Goal: Information Seeking & Learning: Learn about a topic

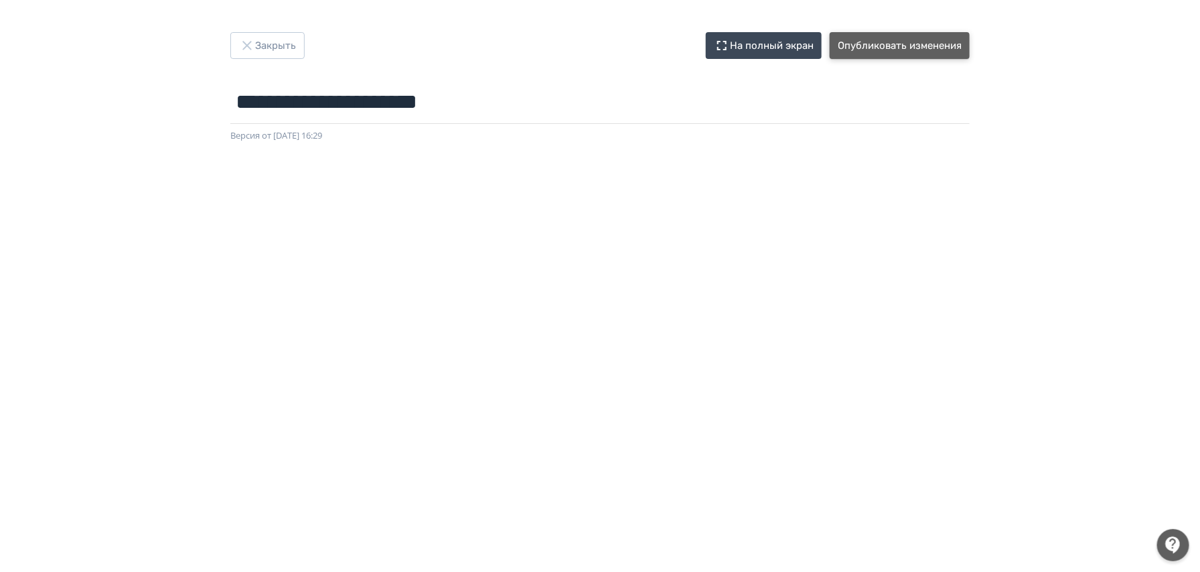
click at [875, 51] on button "Опубликовать изменения" at bounding box center [900, 45] width 140 height 27
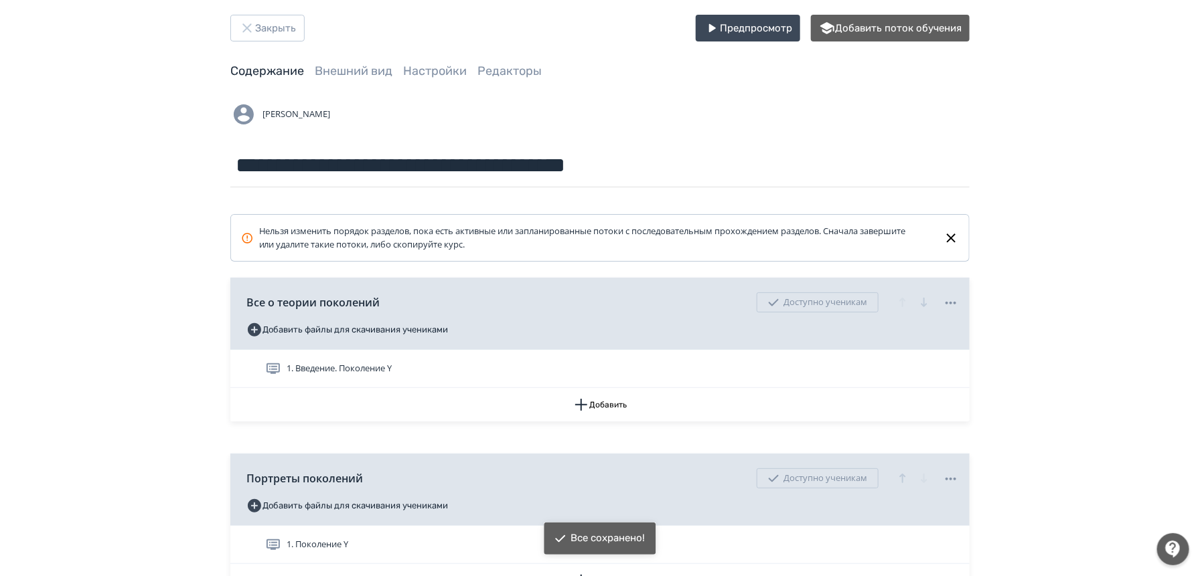
scroll to position [18, 0]
click at [252, 25] on icon "button" at bounding box center [247, 27] width 16 height 16
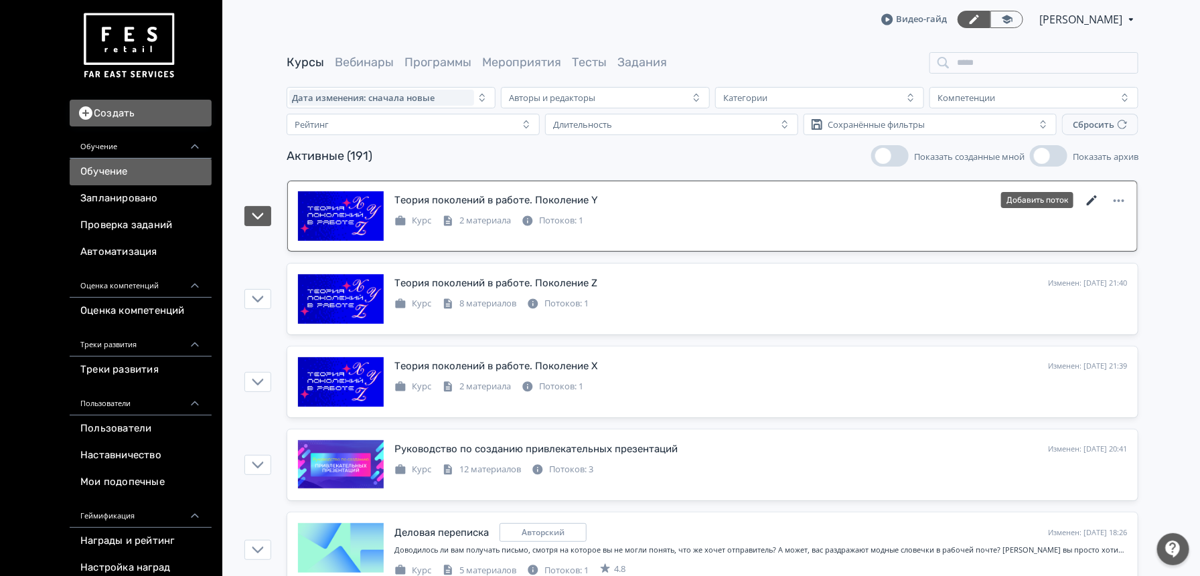
click at [1096, 198] on icon at bounding box center [1092, 201] width 10 height 10
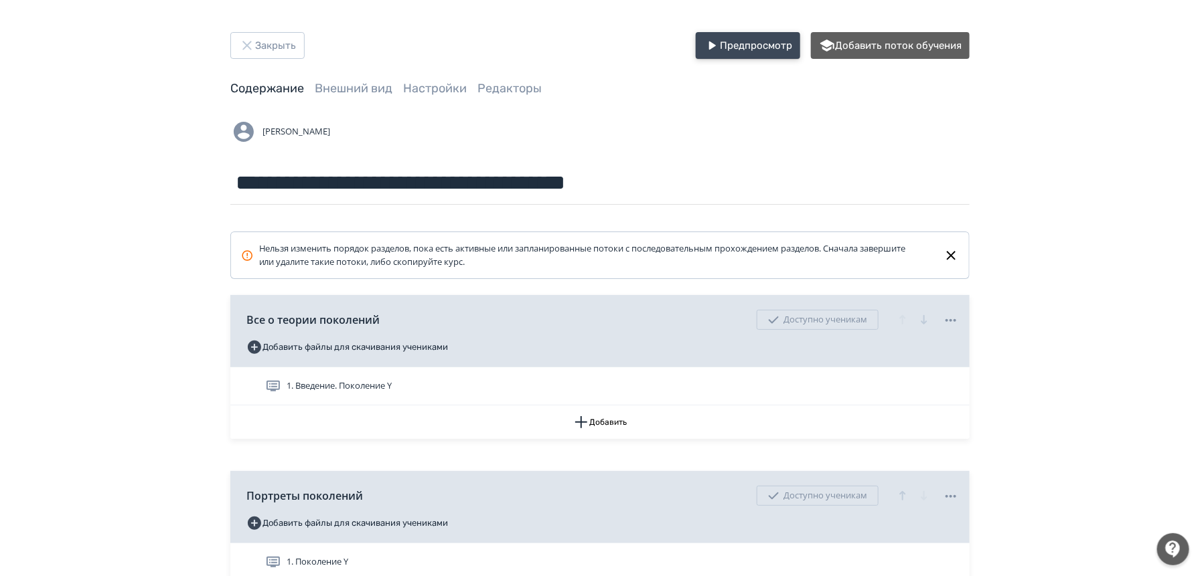
click at [759, 35] on button "Предпросмотр" at bounding box center [748, 45] width 104 height 27
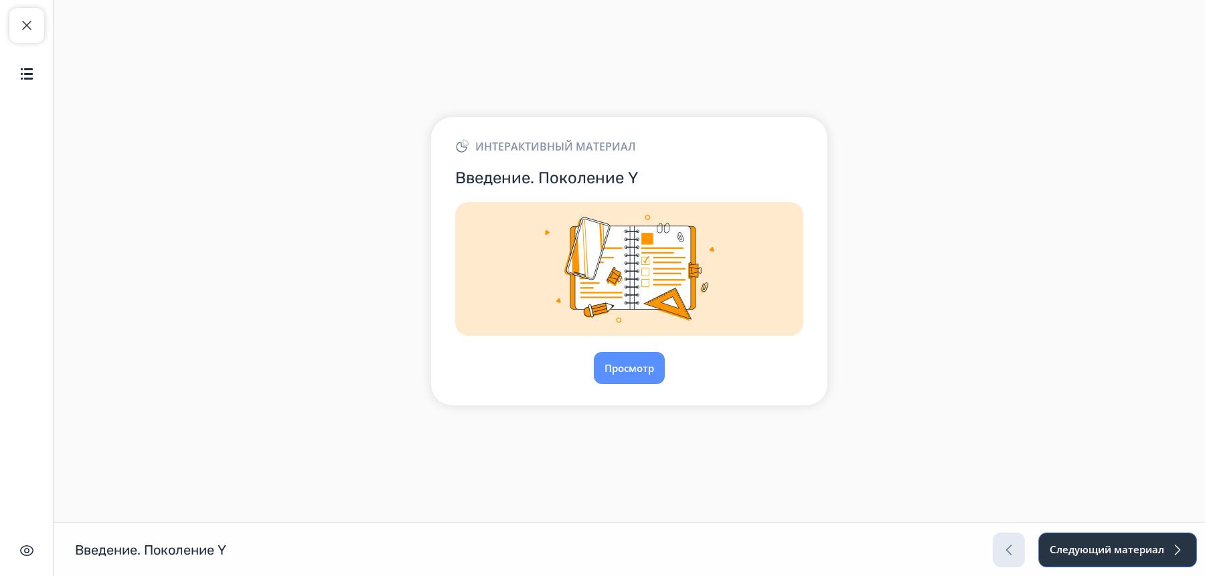
click at [1144, 550] on button "Следующий материал" at bounding box center [1117, 550] width 159 height 35
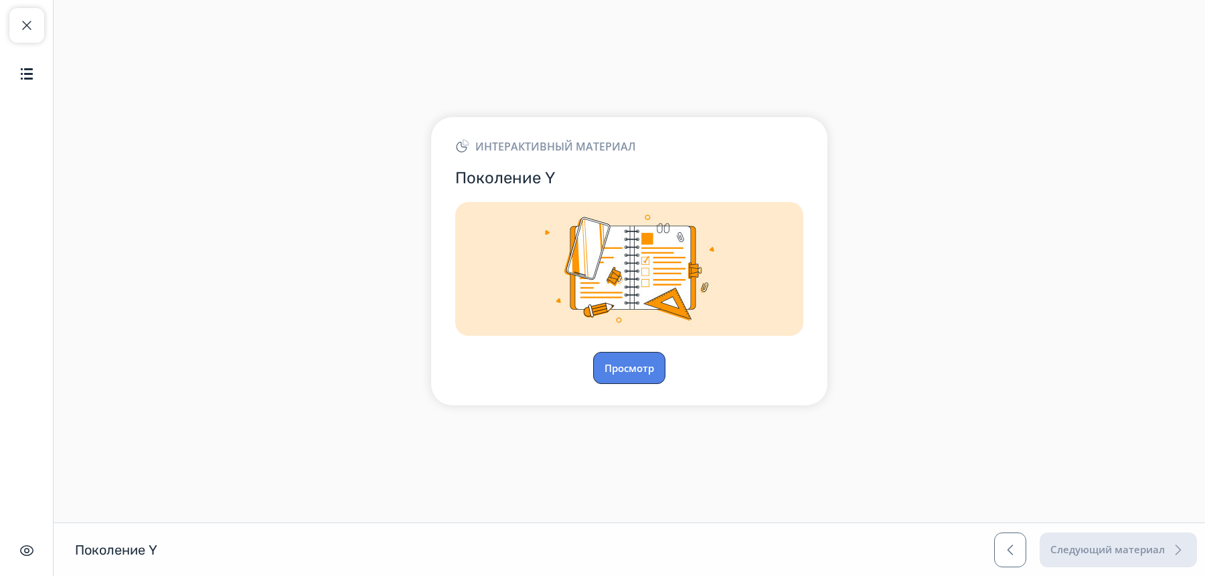
click at [635, 374] on button "Просмотр" at bounding box center [629, 368] width 72 height 32
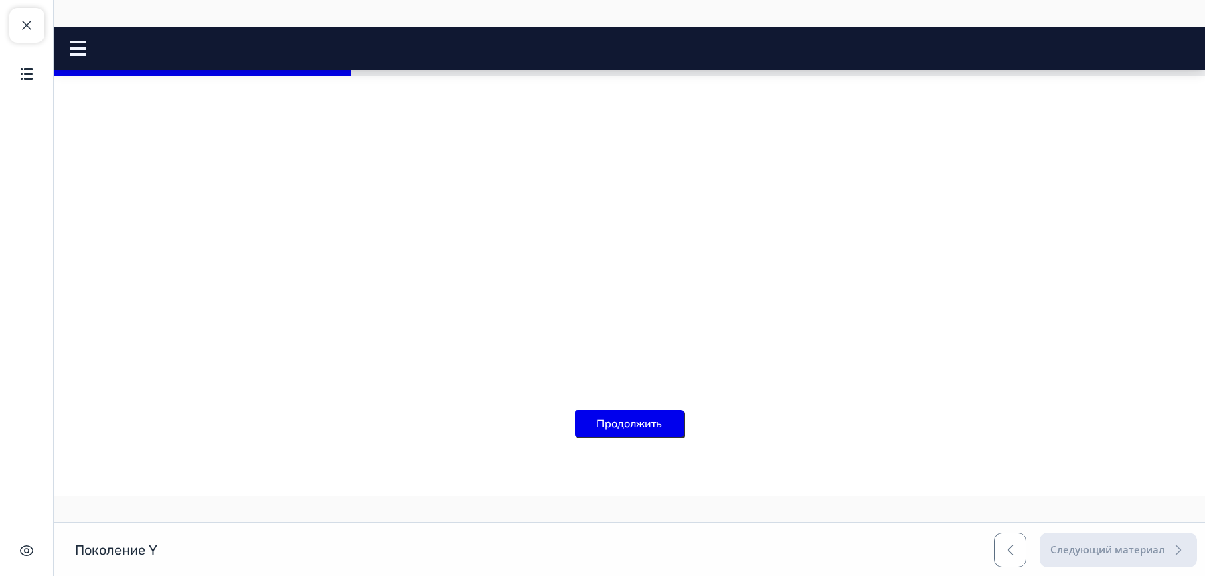
scroll to position [2814, 0]
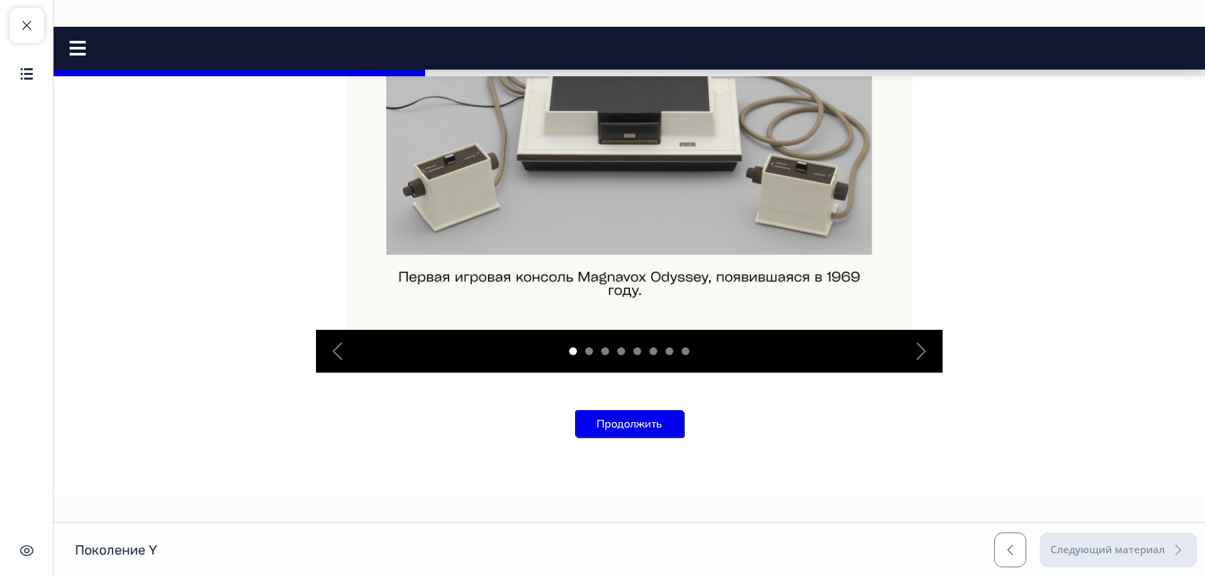
scroll to position [3618, 0]
click at [931, 350] on span "button" at bounding box center [921, 351] width 21 height 21
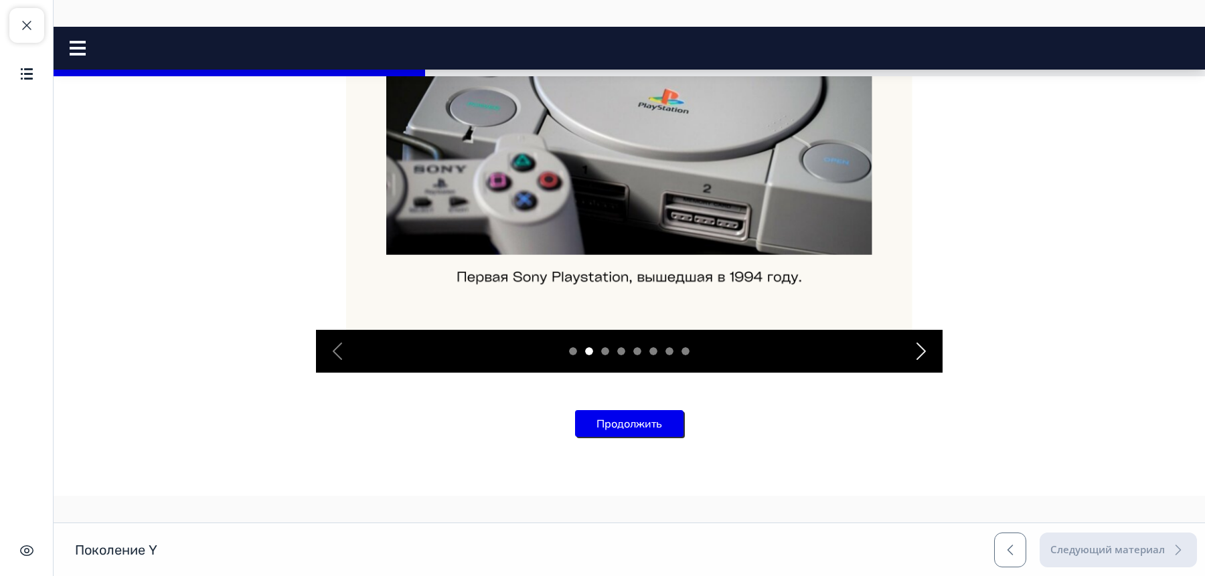
scroll to position [3550, 0]
click at [920, 362] on span "button" at bounding box center [921, 351] width 21 height 21
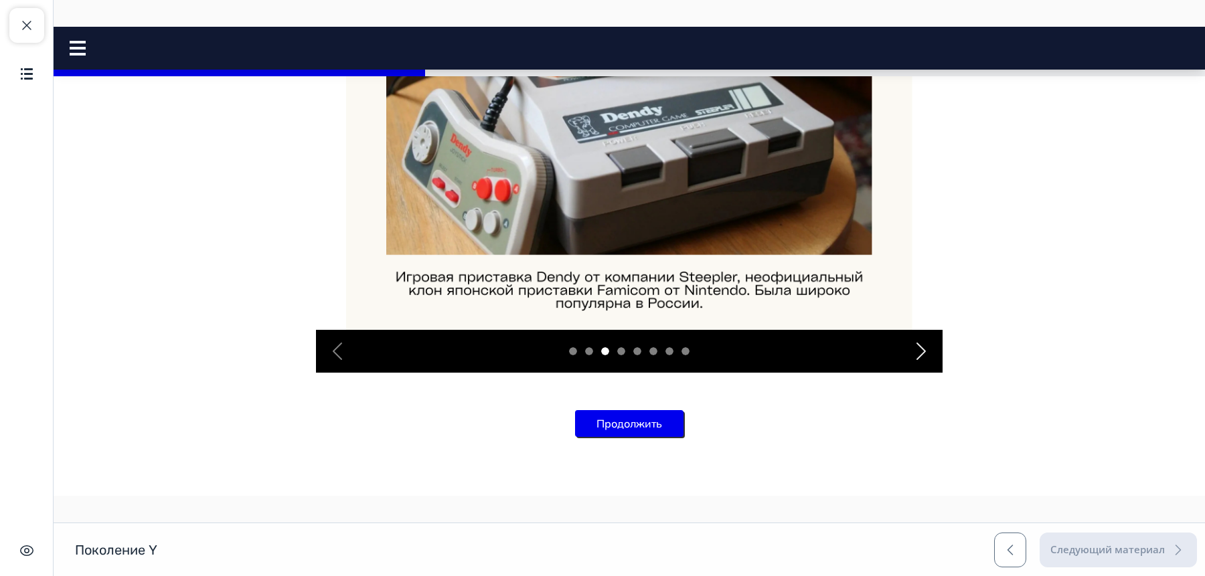
scroll to position [3517, 0]
click at [921, 362] on span "button" at bounding box center [921, 351] width 21 height 21
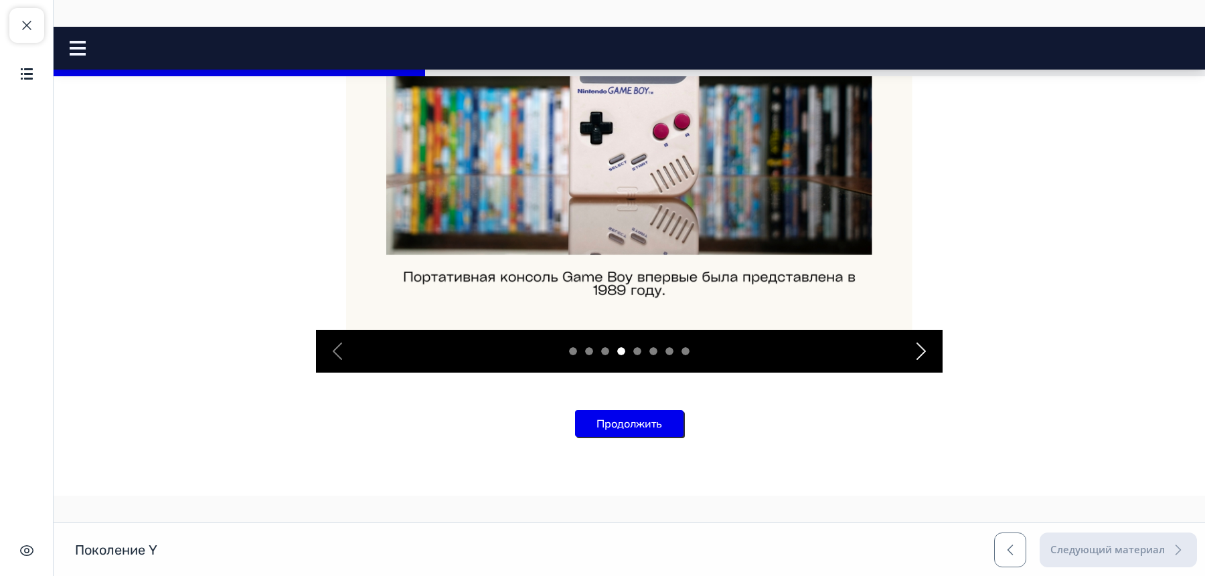
click at [914, 362] on span "button" at bounding box center [921, 351] width 21 height 21
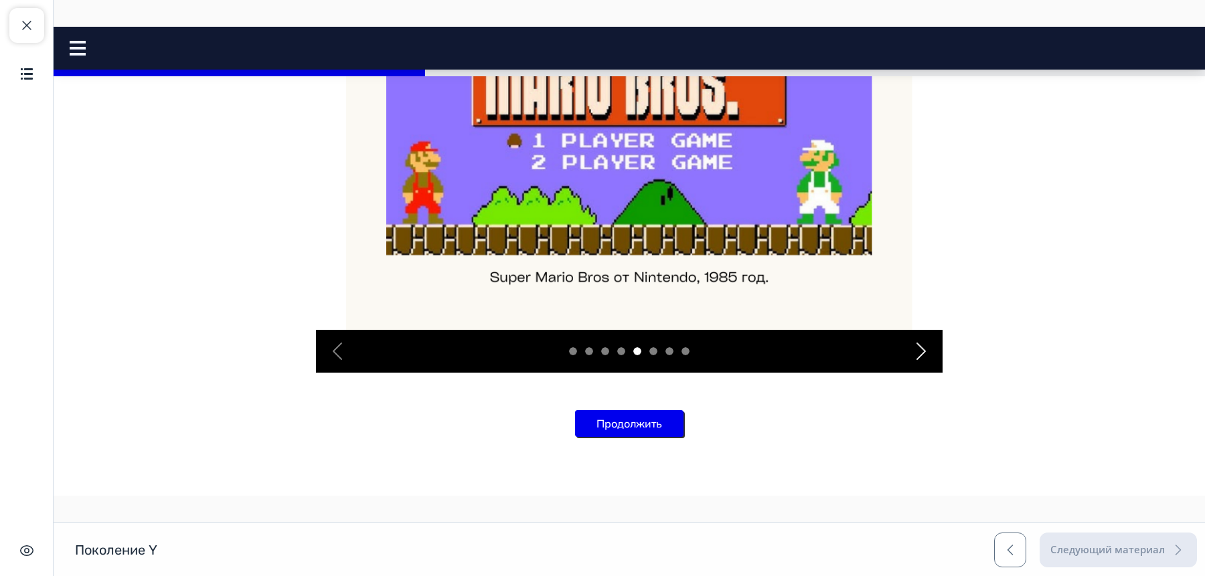
click at [919, 362] on span "button" at bounding box center [921, 351] width 21 height 21
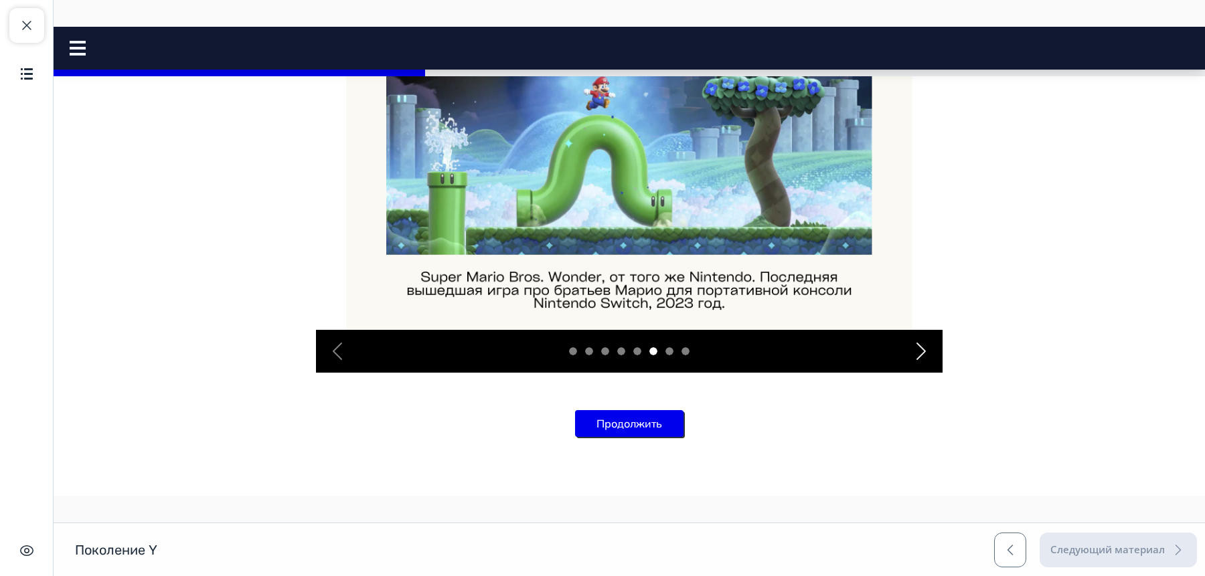
scroll to position [3488, 0]
click at [925, 373] on div "Next" at bounding box center [921, 351] width 43 height 43
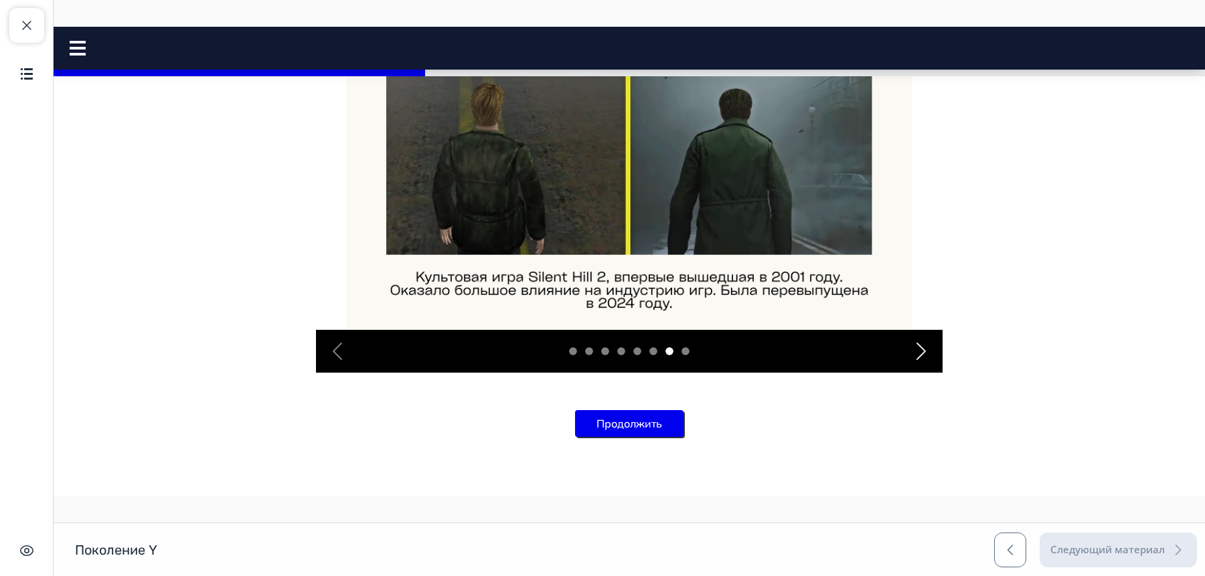
scroll to position [3523, 0]
click at [914, 362] on span "button" at bounding box center [921, 351] width 21 height 21
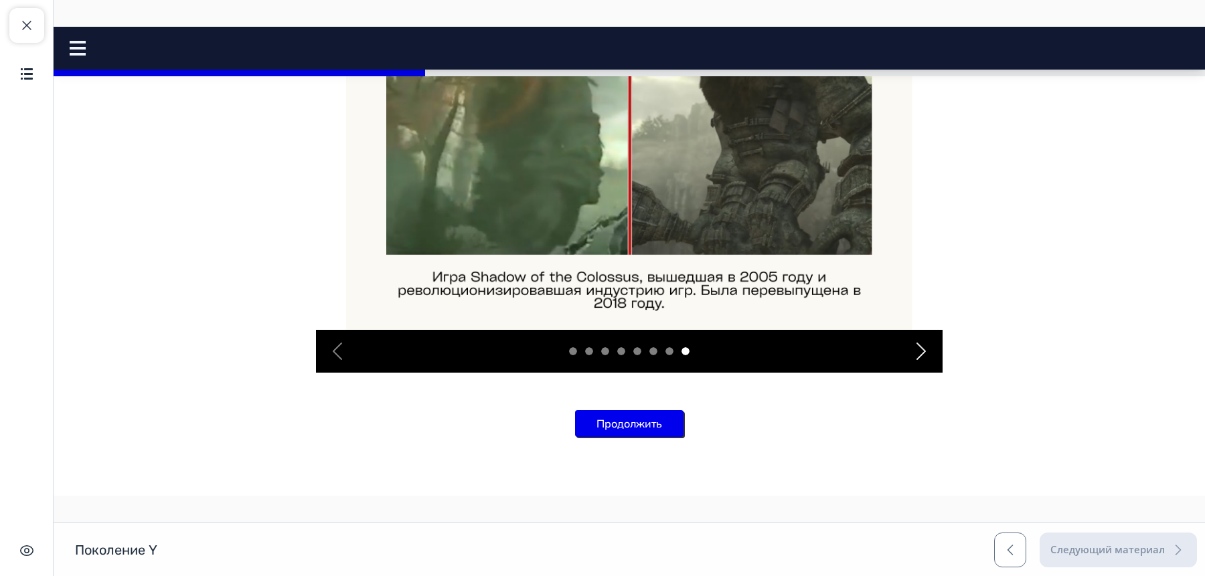
scroll to position [3618, 0]
click at [923, 348] on span "button" at bounding box center [921, 351] width 21 height 21
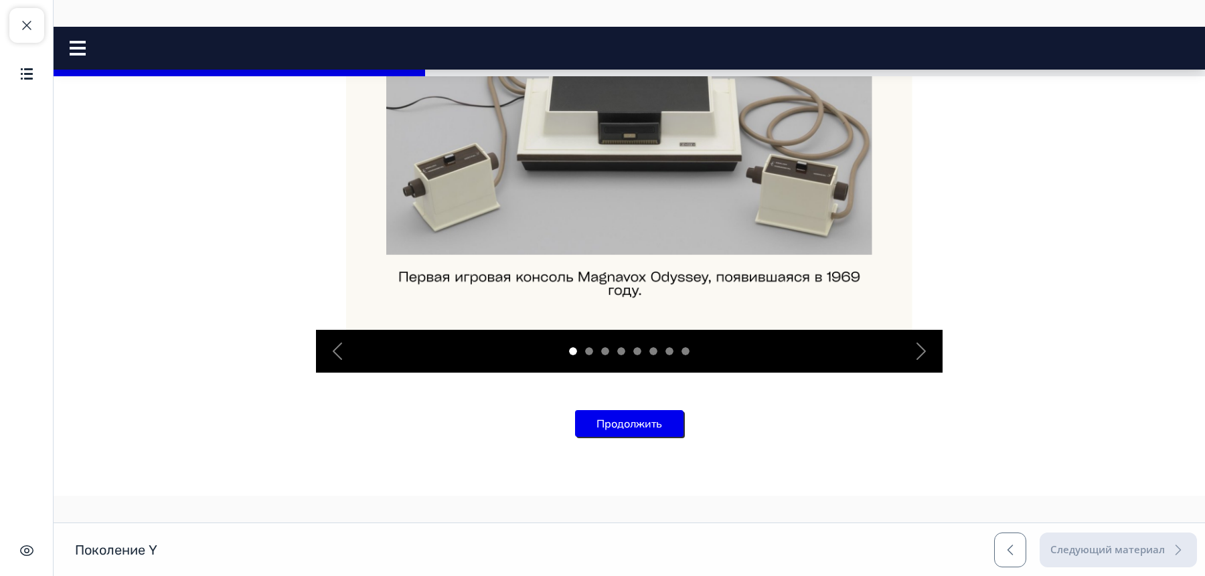
click at [679, 418] on button "Продолжить" at bounding box center [629, 423] width 108 height 27
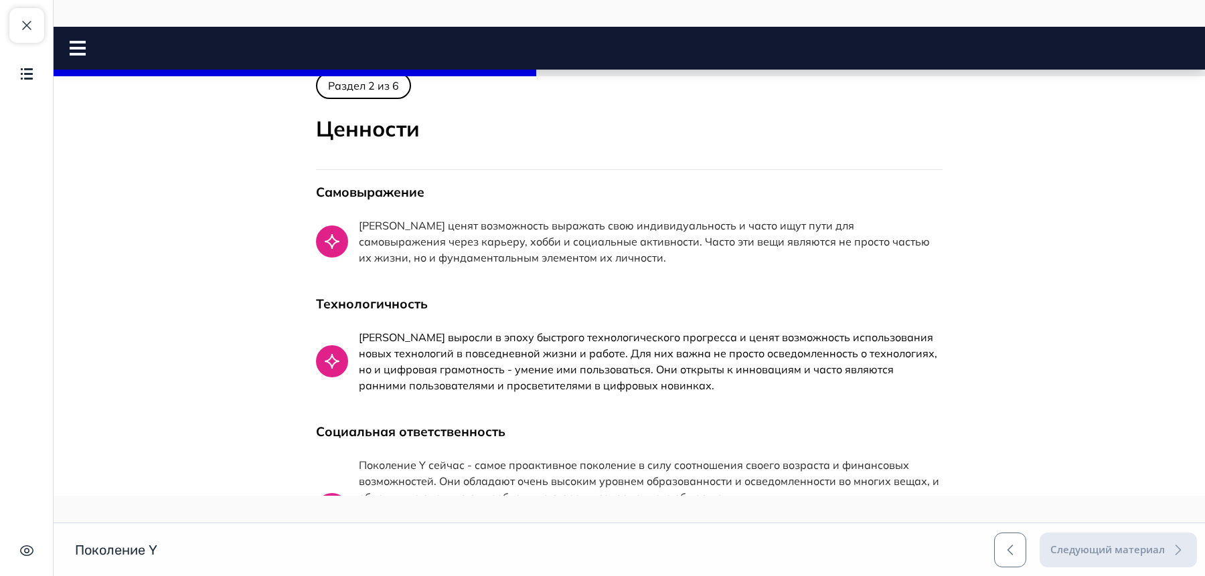
scroll to position [0, 0]
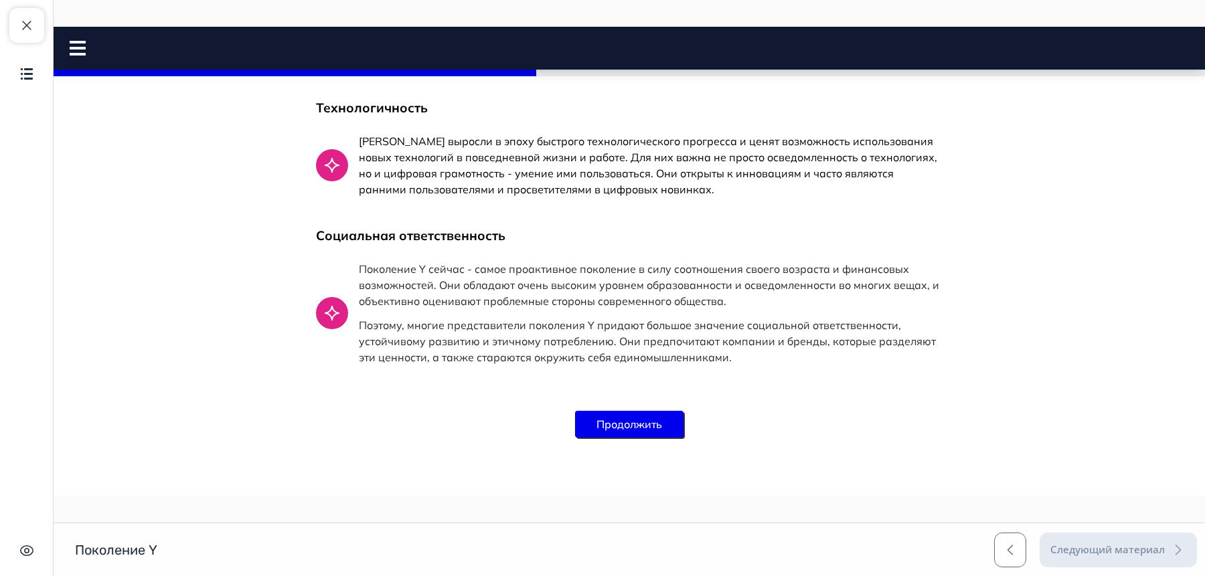
click at [664, 423] on button "Продолжить" at bounding box center [629, 424] width 108 height 27
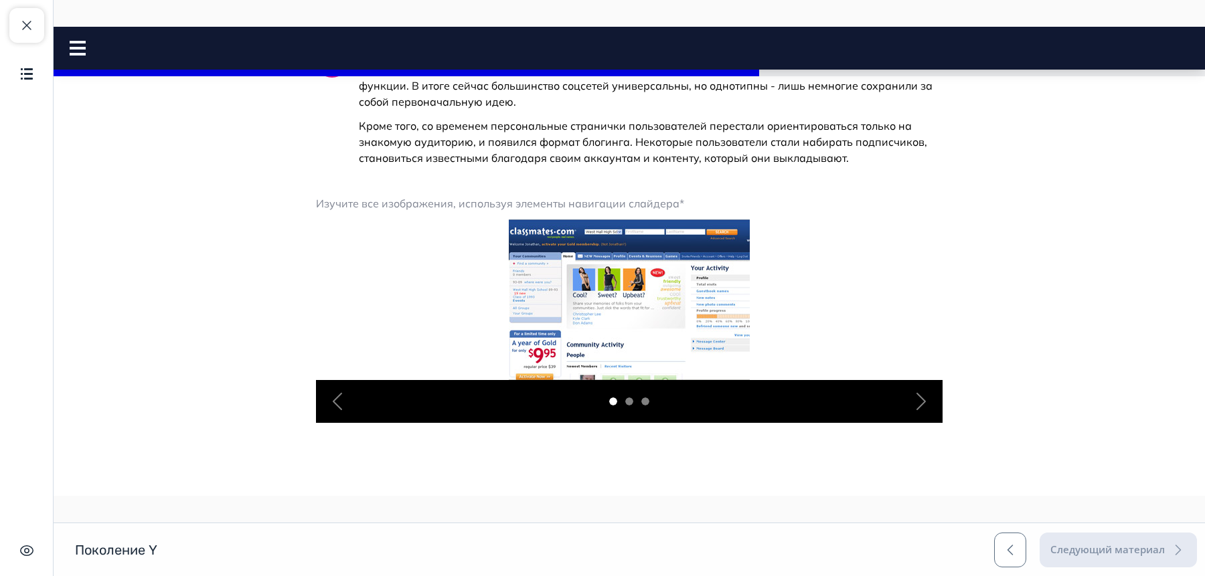
scroll to position [409, 0]
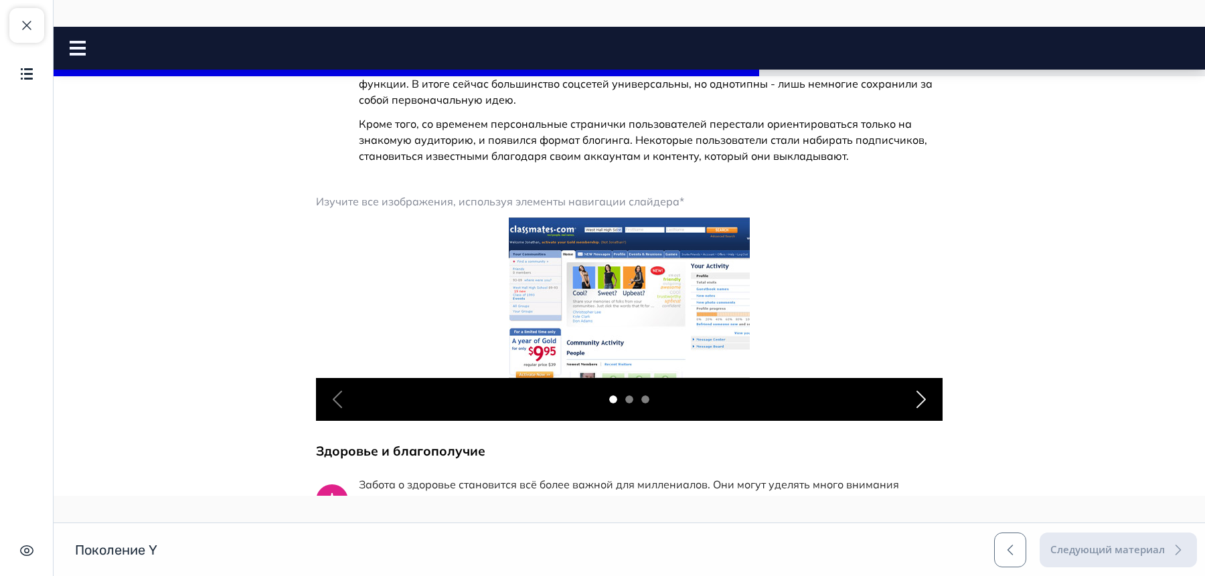
click at [919, 400] on span "button" at bounding box center [921, 399] width 21 height 21
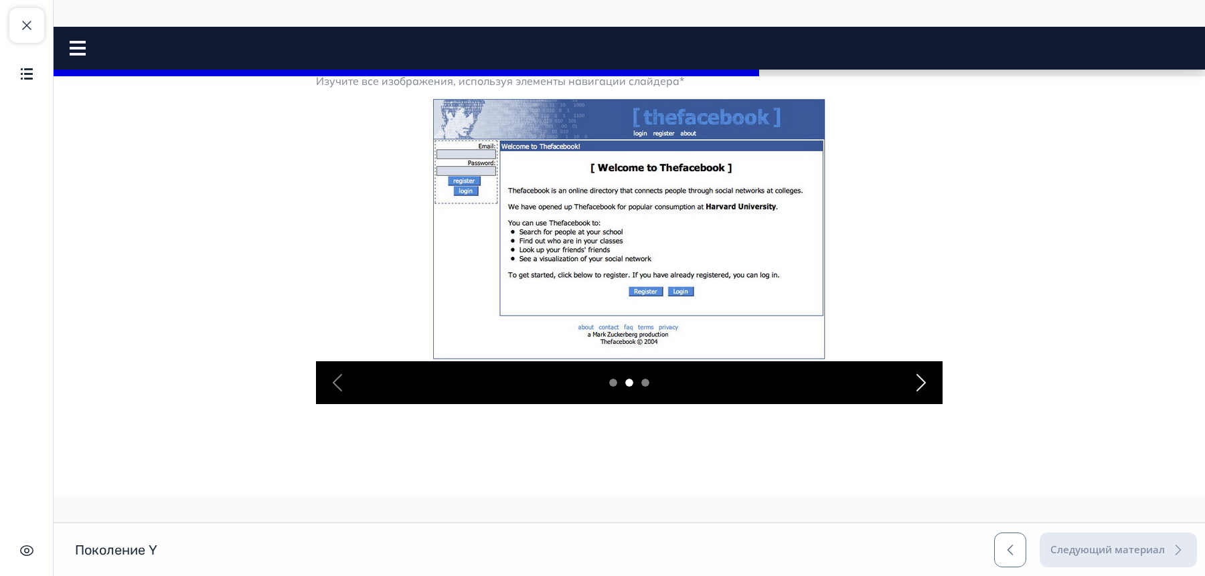
scroll to position [554, 0]
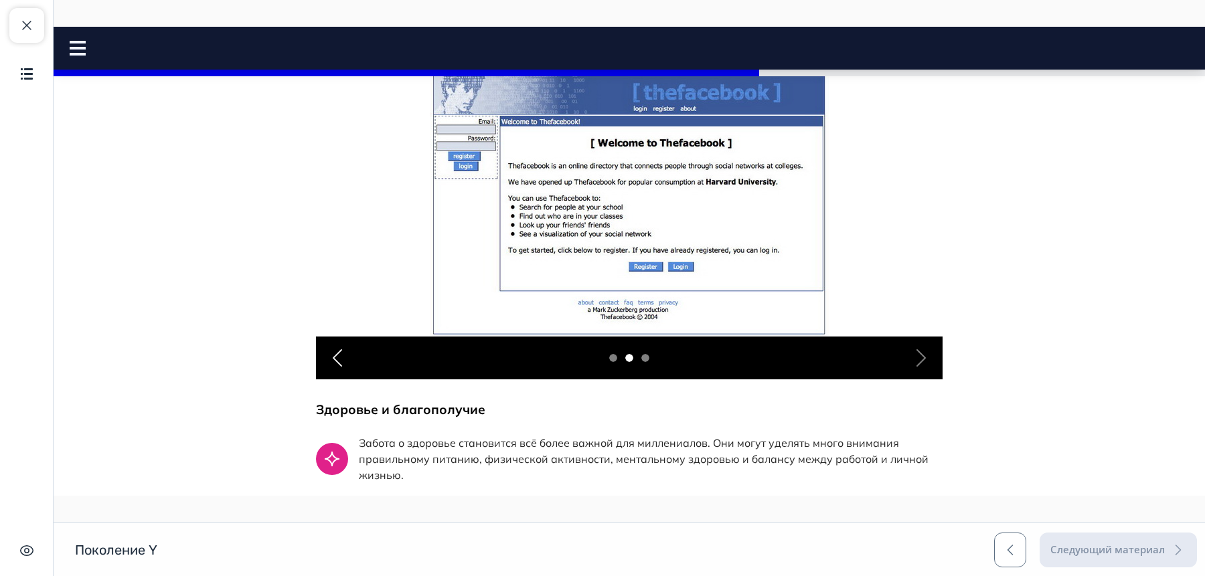
click at [338, 352] on span "button" at bounding box center [337, 358] width 21 height 21
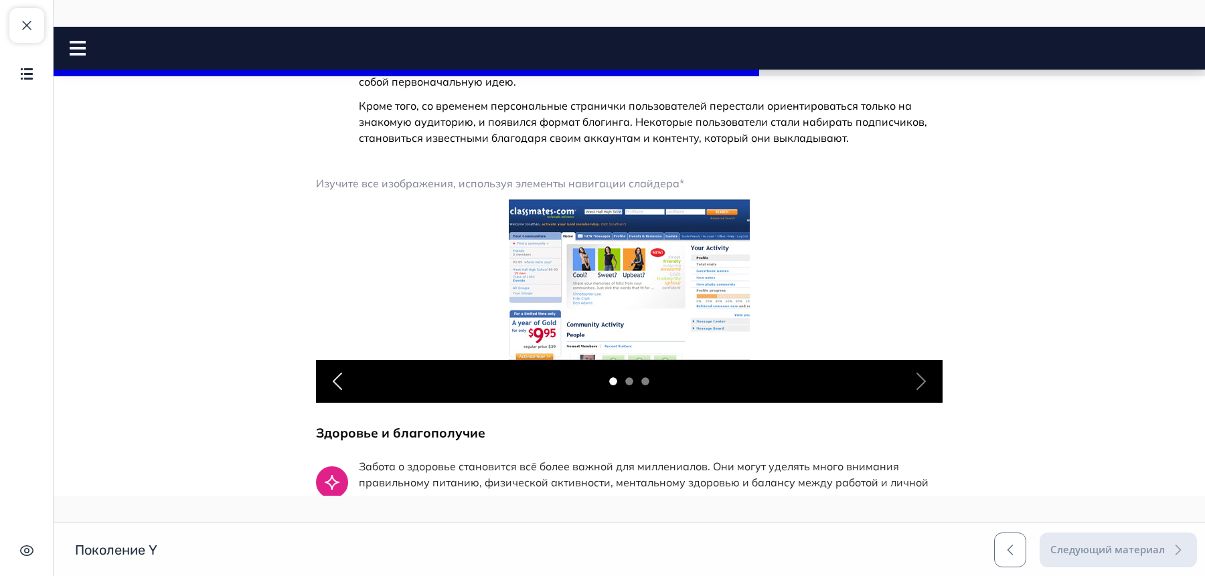
scroll to position [423, 0]
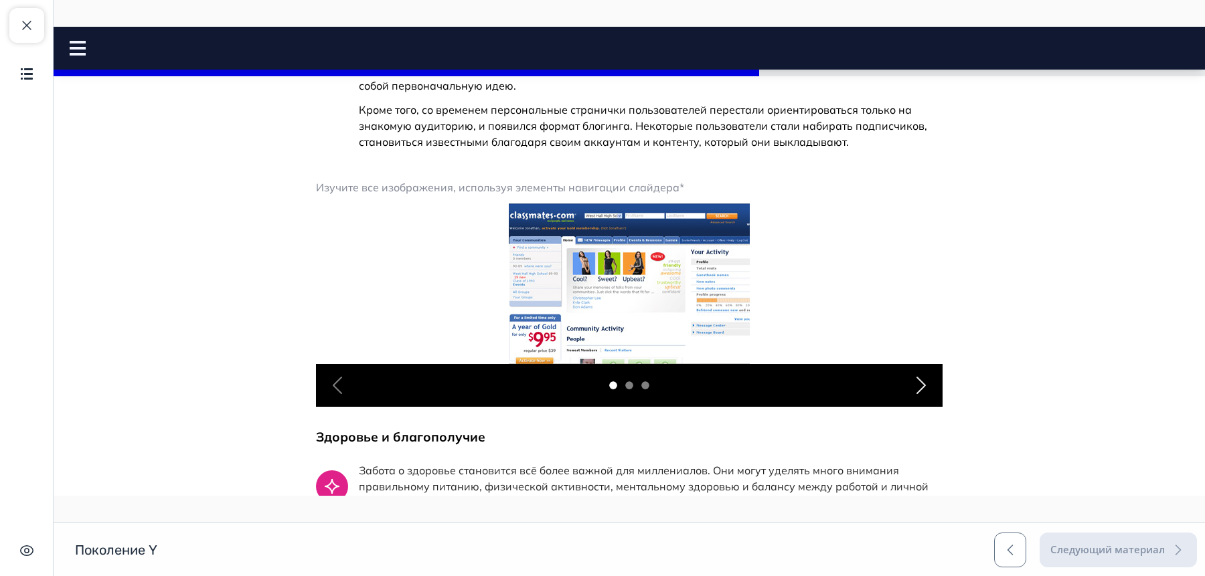
click at [922, 390] on span "button" at bounding box center [921, 385] width 21 height 21
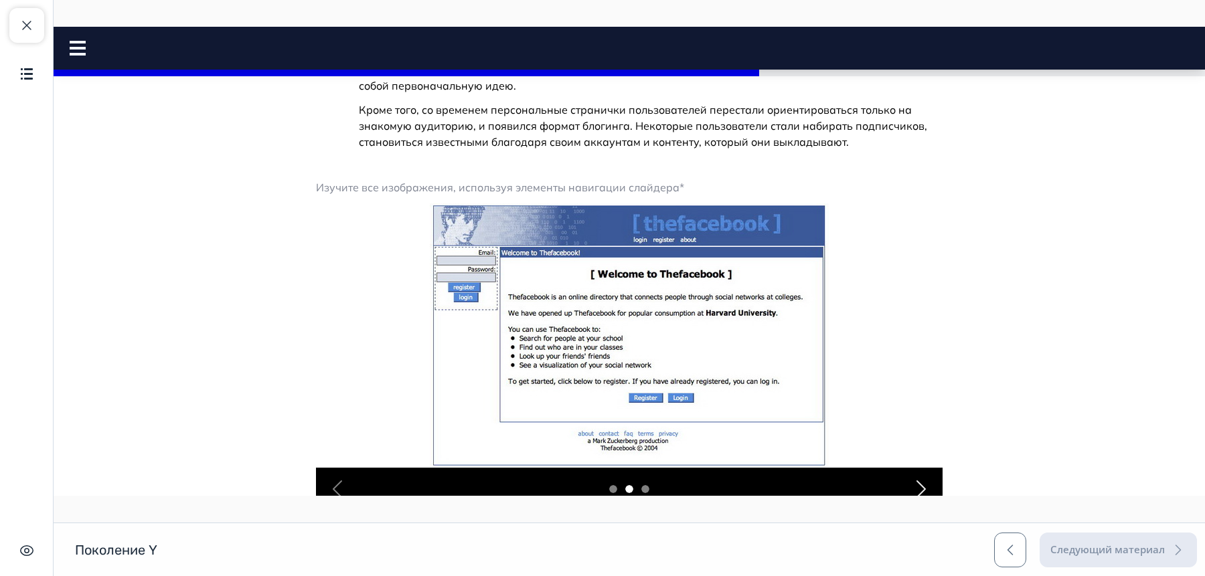
click at [927, 481] on span "button" at bounding box center [921, 489] width 21 height 21
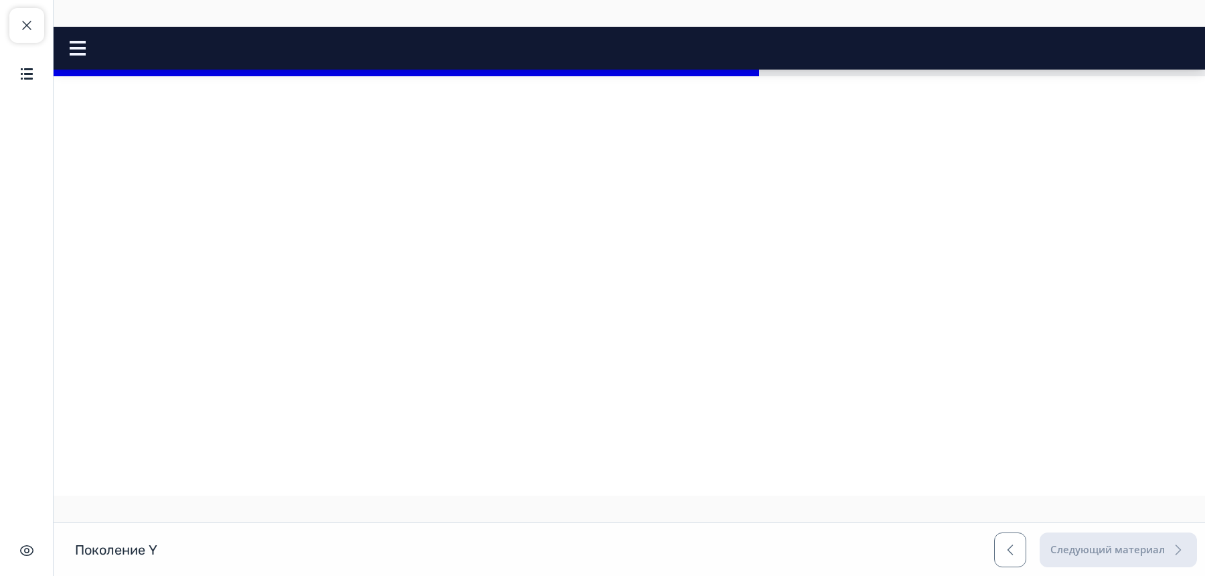
scroll to position [641, 0]
click at [929, 17] on span "button" at bounding box center [921, 6] width 21 height 21
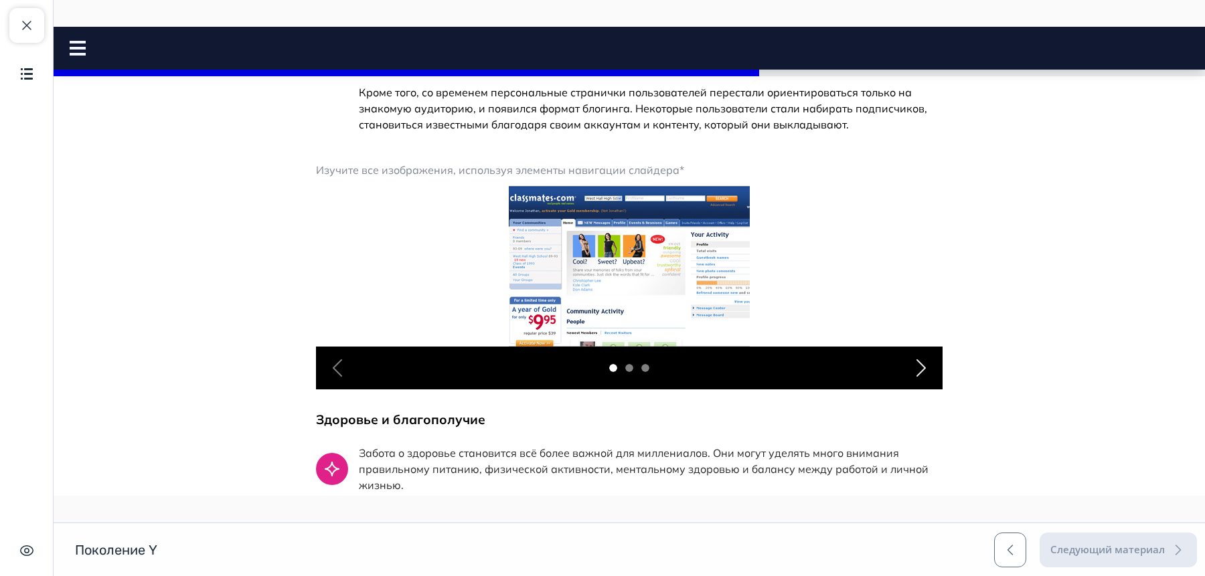
scroll to position [439, 0]
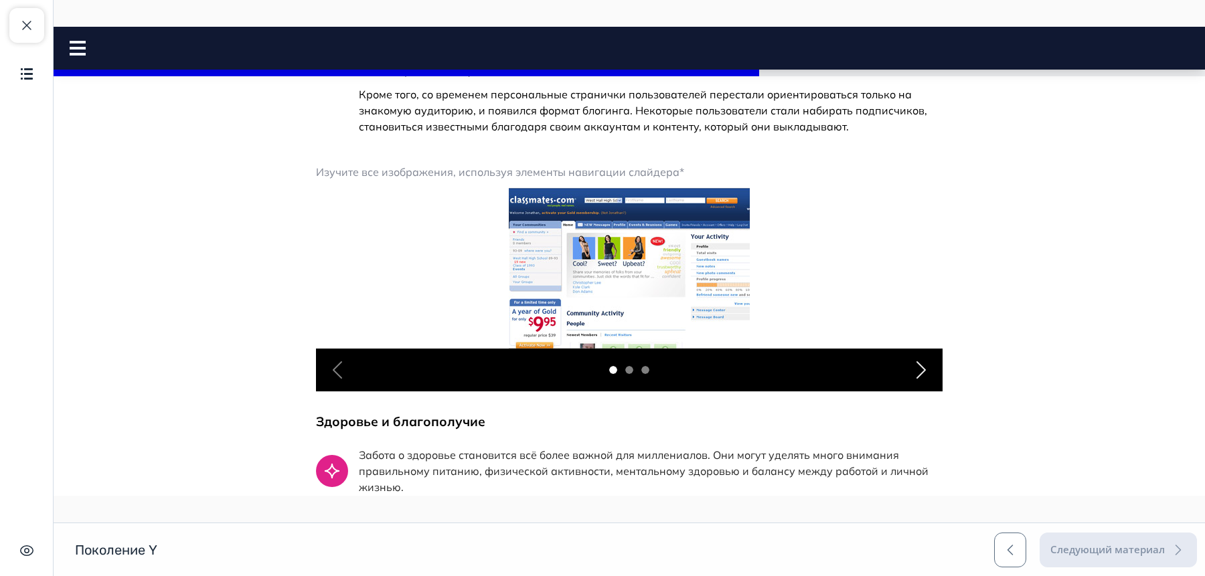
click at [923, 368] on span "button" at bounding box center [921, 370] width 21 height 21
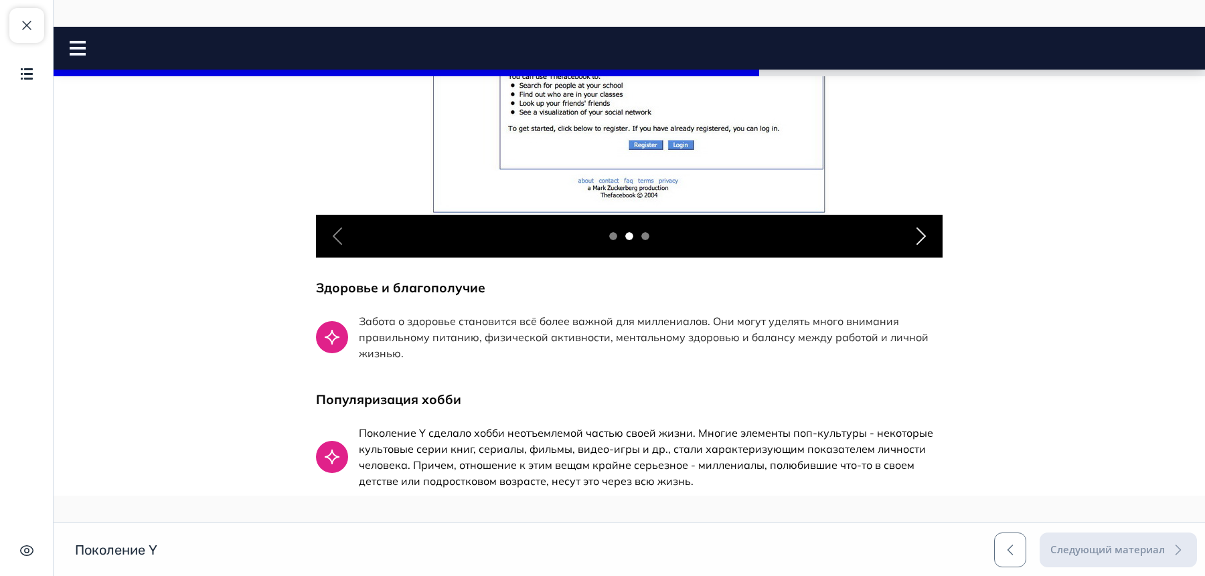
scroll to position [1165, 0]
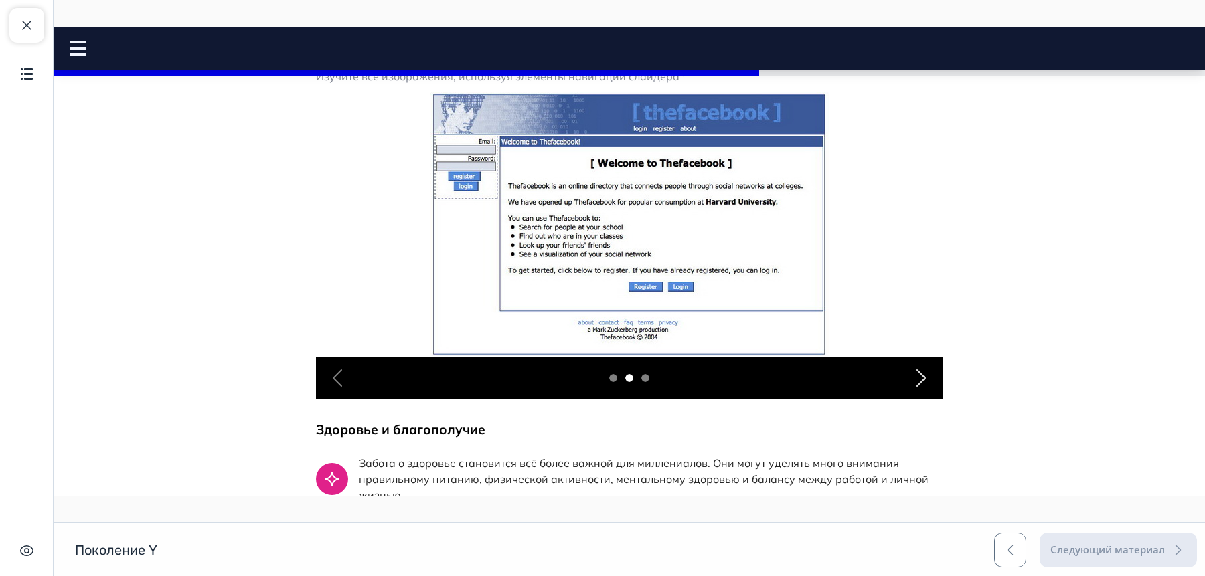
click at [925, 381] on span "button" at bounding box center [921, 378] width 21 height 21
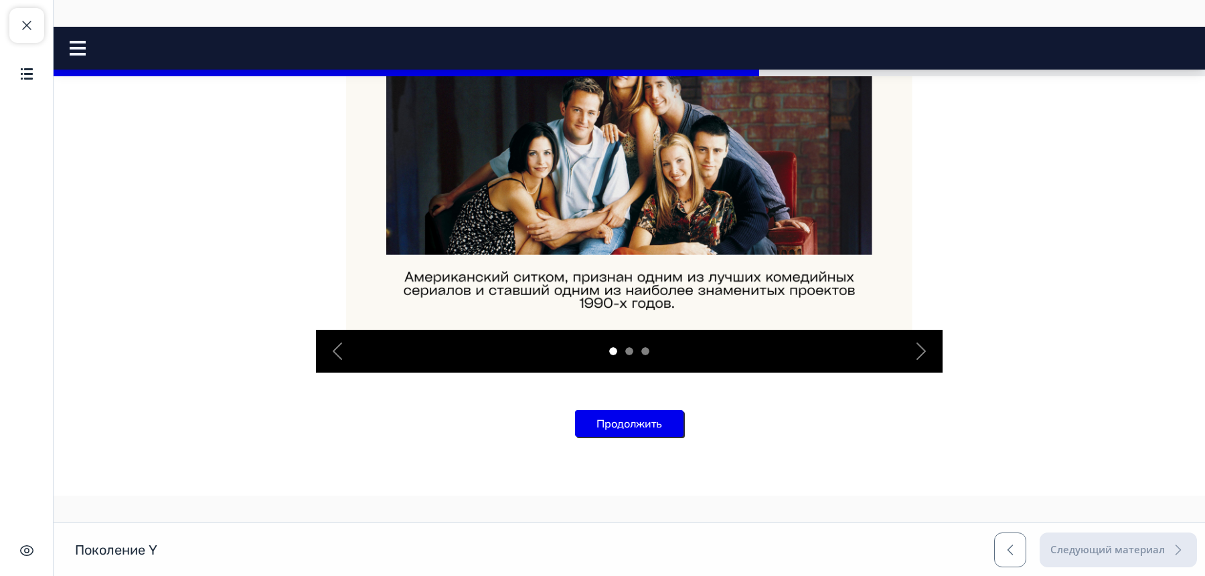
scroll to position [1319, 0]
click at [919, 362] on span "button" at bounding box center [921, 351] width 21 height 21
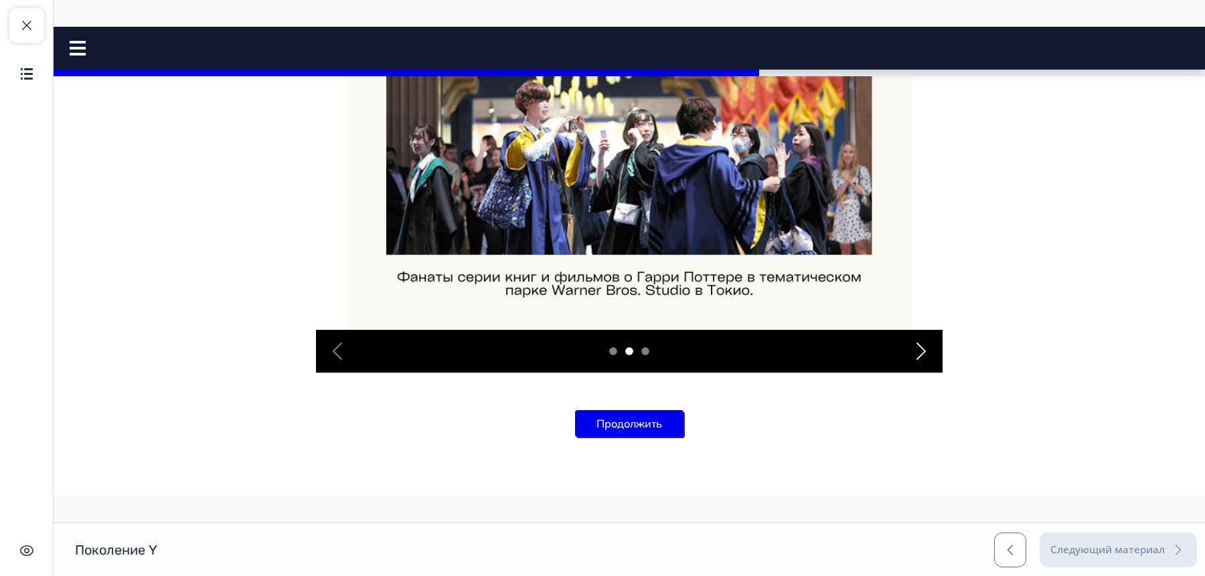
scroll to position [1299, 0]
click at [925, 362] on span "button" at bounding box center [921, 351] width 21 height 21
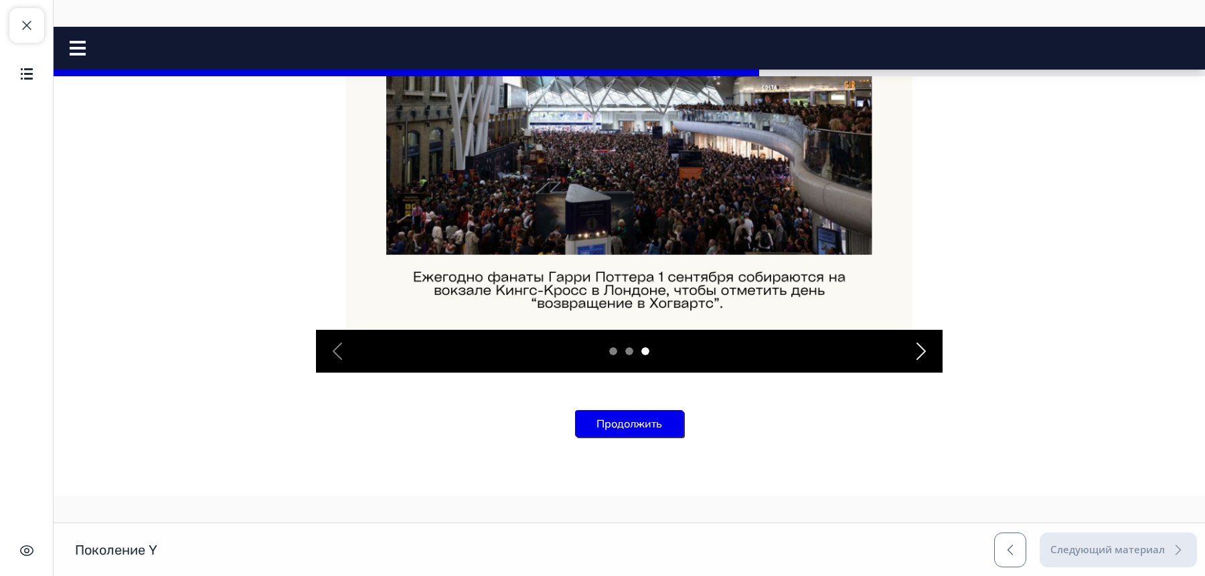
click at [925, 362] on span "button" at bounding box center [921, 351] width 21 height 21
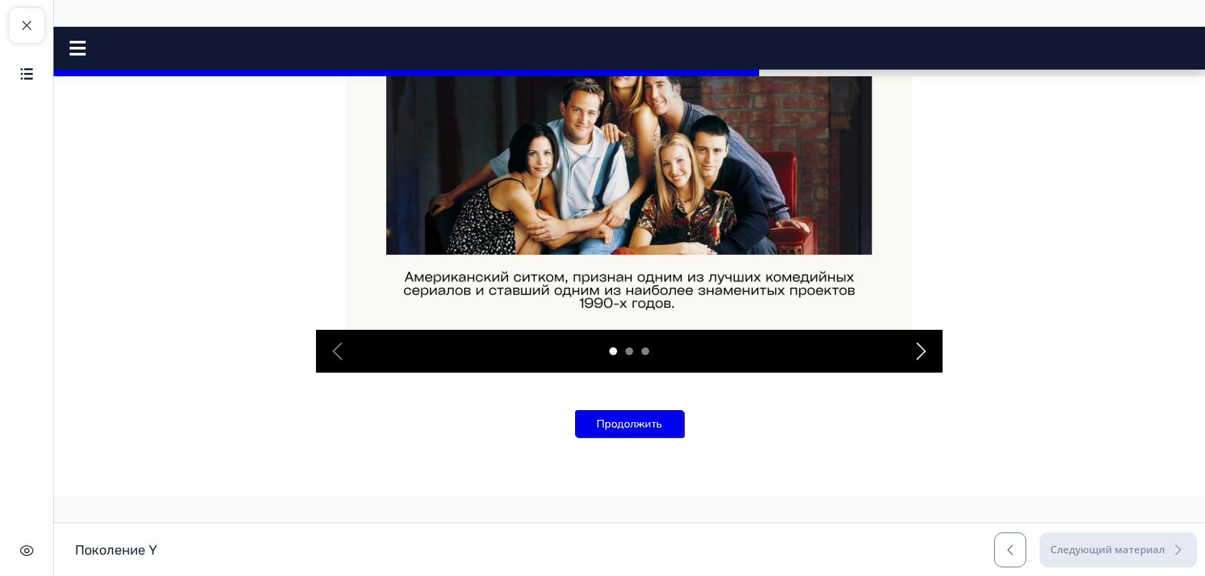
scroll to position [1428, 0]
click at [615, 431] on button "Продолжить" at bounding box center [629, 423] width 108 height 27
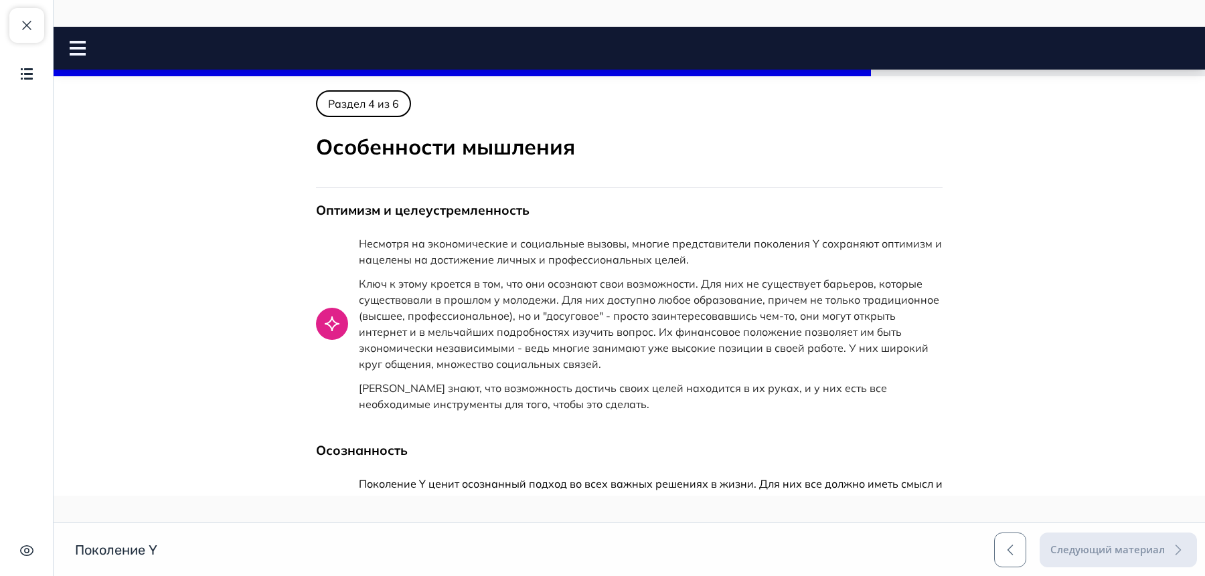
scroll to position [0, 0]
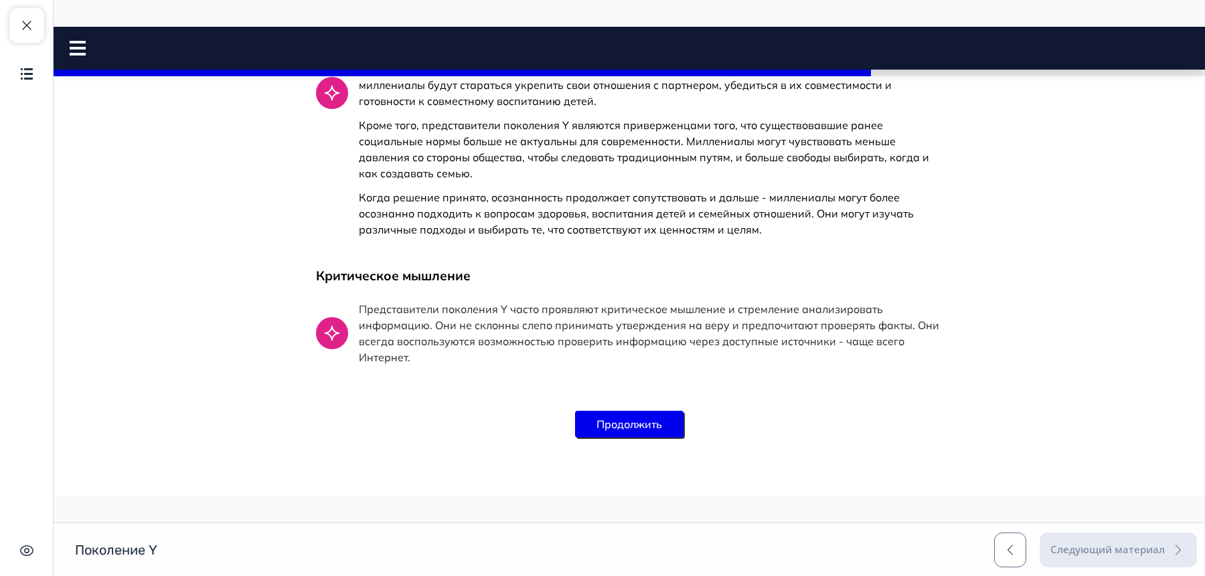
click at [615, 431] on button "Продолжить" at bounding box center [629, 424] width 108 height 27
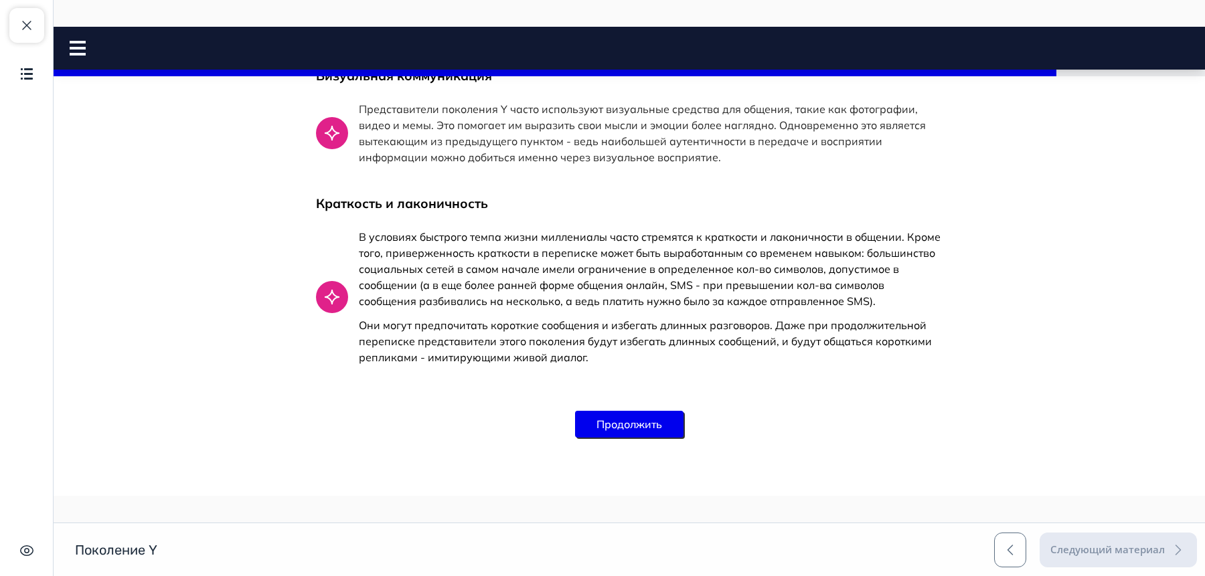
click at [615, 431] on button "Продолжить" at bounding box center [629, 424] width 108 height 27
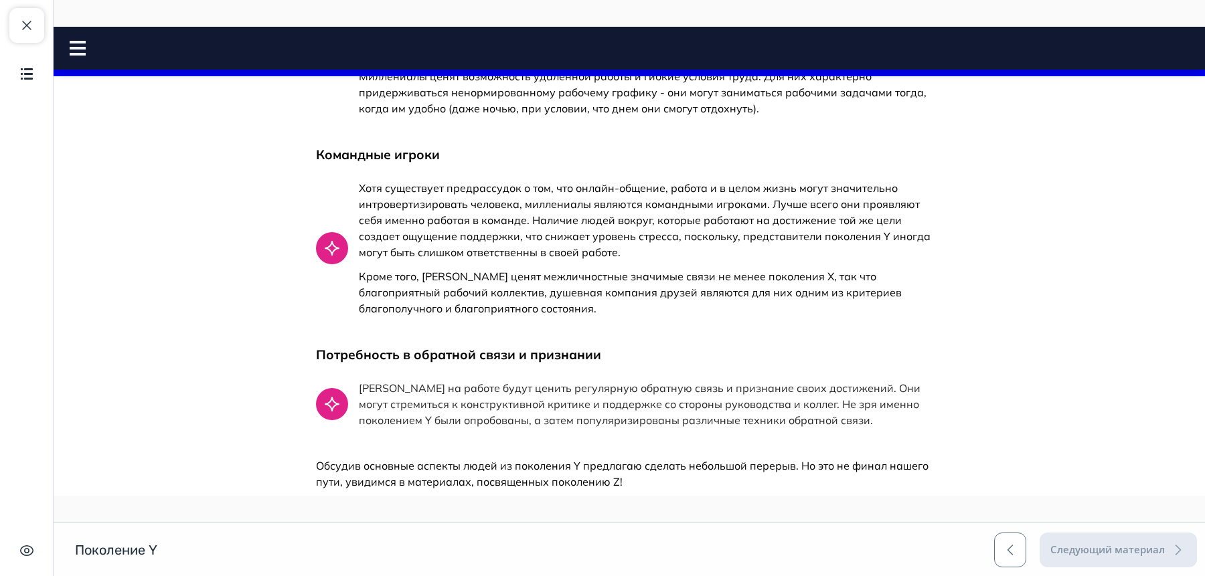
scroll to position [499, 0]
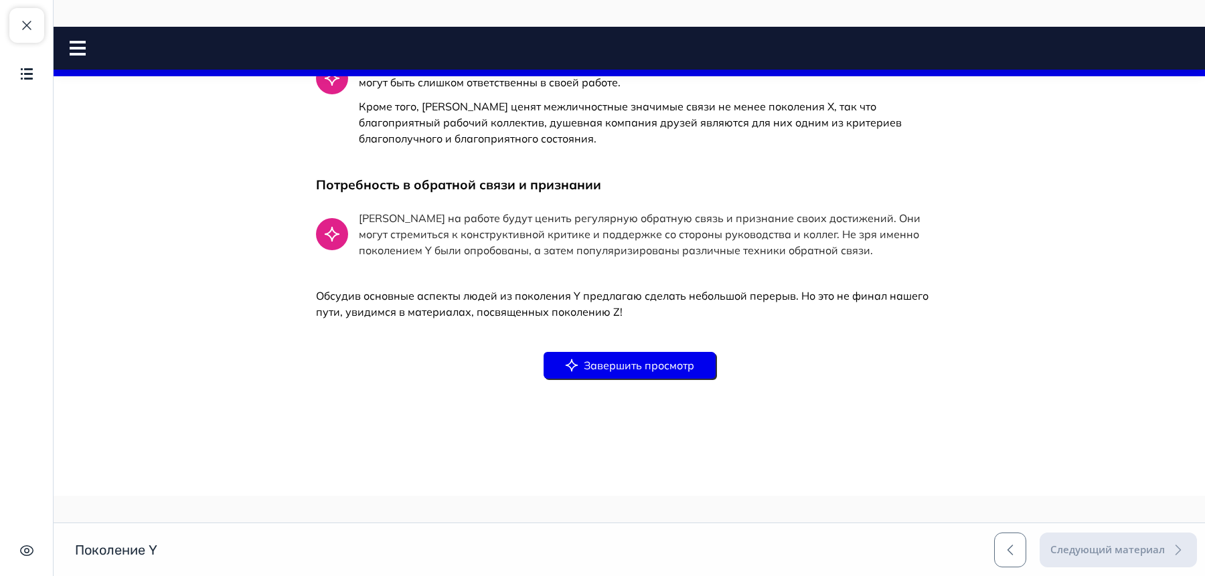
click at [606, 363] on button "Завершить просмотр" at bounding box center [630, 365] width 172 height 27
